Goal: Transaction & Acquisition: Subscribe to service/newsletter

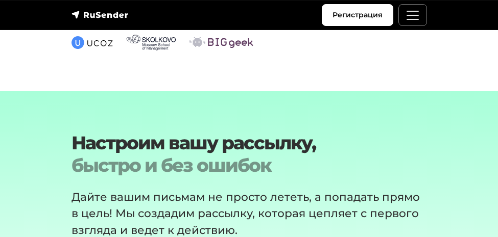
scroll to position [2744, 0]
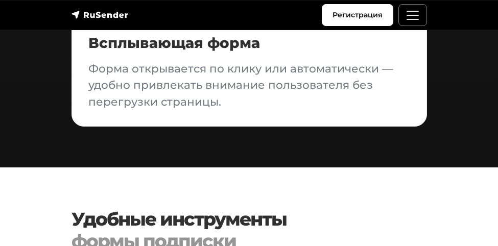
scroll to position [1372, 0]
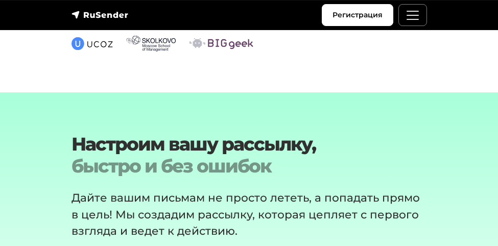
scroll to position [2352, 0]
